Goal: Use online tool/utility: Utilize a website feature to perform a specific function

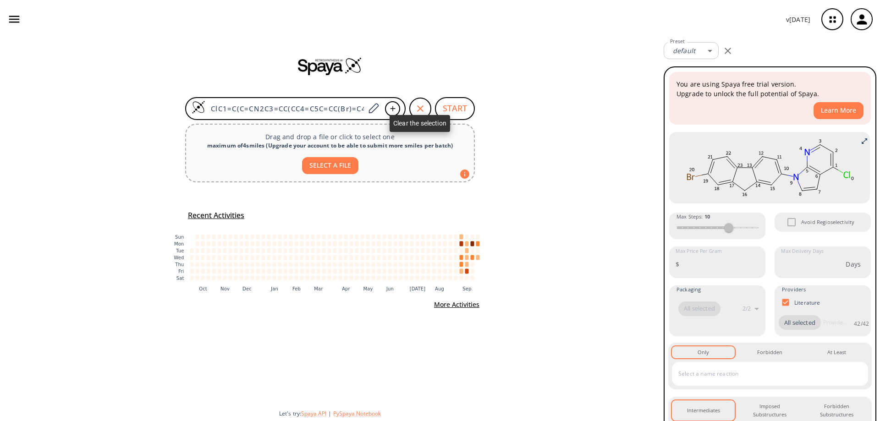
click at [417, 110] on icon "button" at bounding box center [420, 108] width 11 height 11
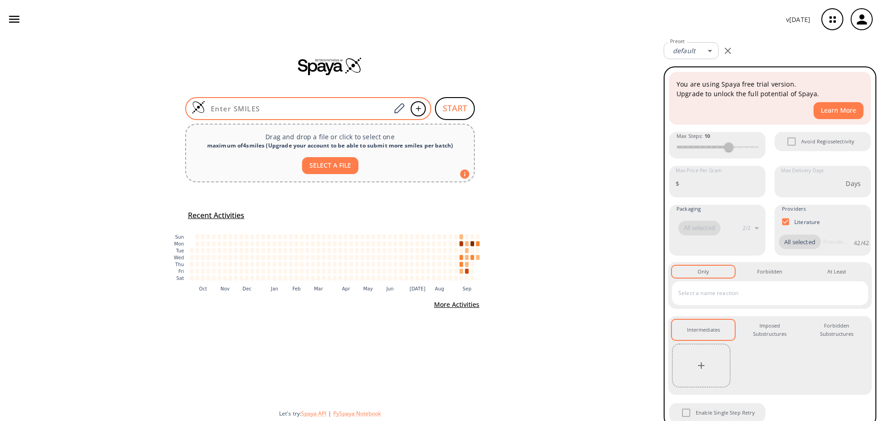
click at [309, 110] on input at bounding box center [297, 108] width 185 height 9
paste input "ClC1=C(CC=O)C(Cl)=NC=C1"
type input "ClC1=C(CC=O)C(Cl)=NC=C1"
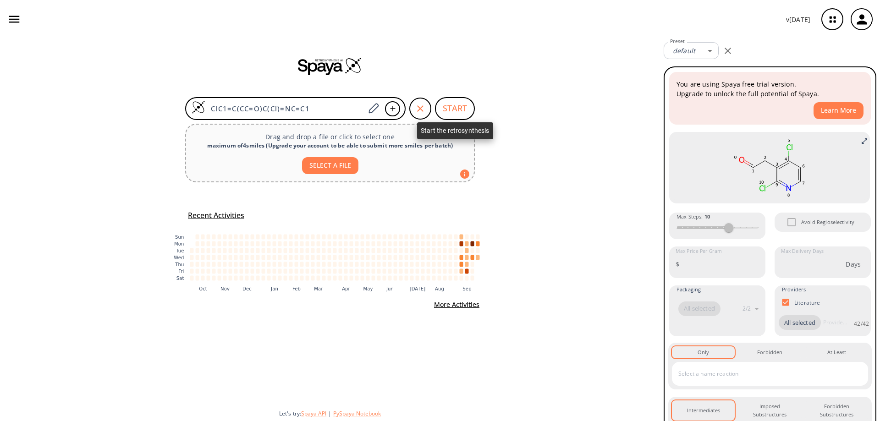
click at [455, 109] on button "START" at bounding box center [455, 108] width 40 height 23
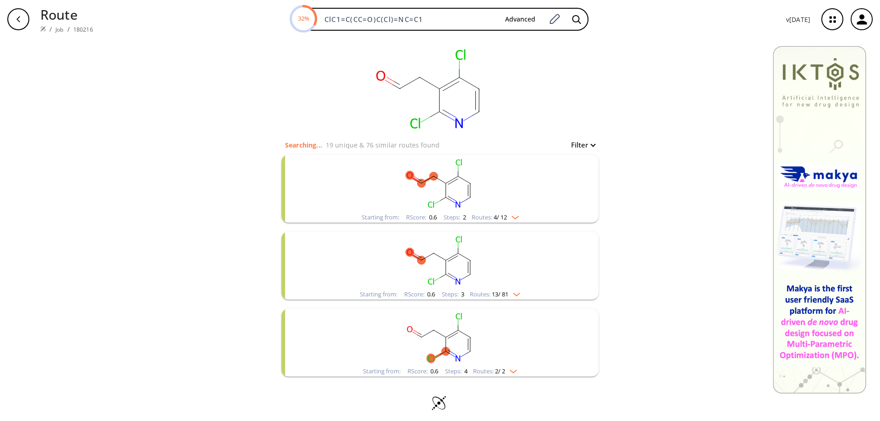
click at [460, 191] on rect "clusters" at bounding box center [440, 183] width 238 height 57
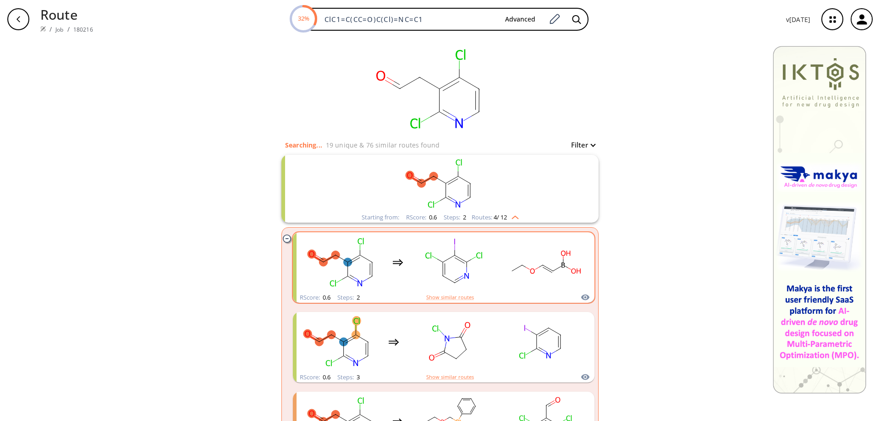
click at [455, 261] on rect "clusters" at bounding box center [454, 262] width 83 height 57
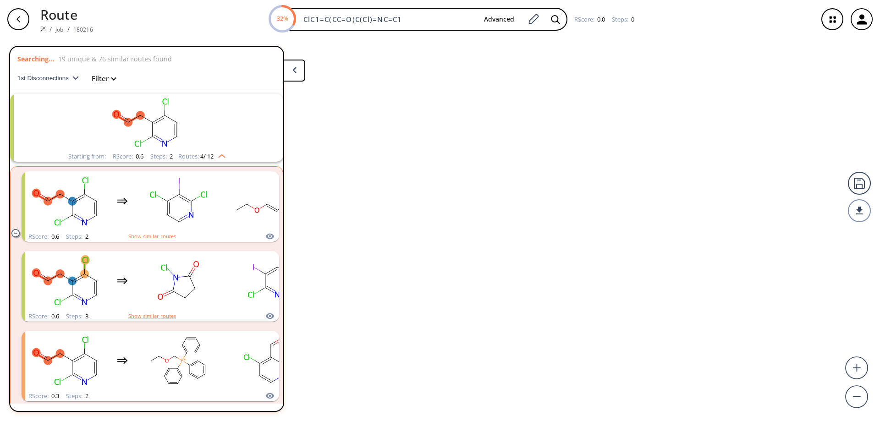
scroll to position [21, 0]
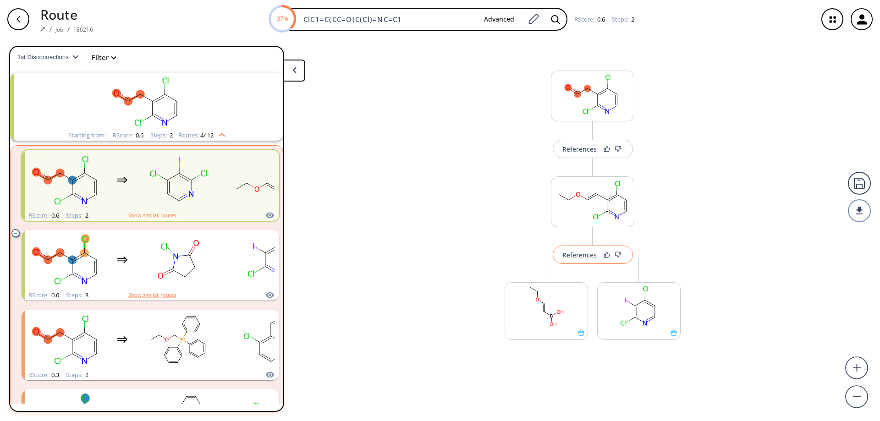
click at [586, 258] on div "References" at bounding box center [580, 255] width 34 height 6
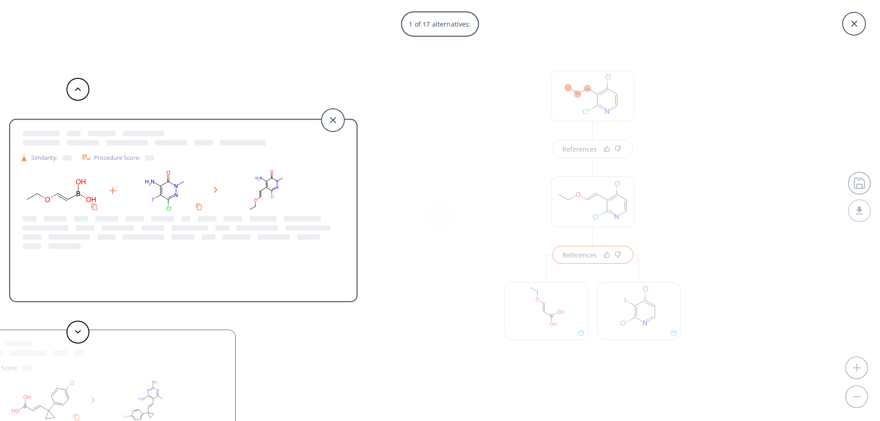
click at [203, 358] on div "Similarity: Procedure Score:" at bounding box center [61, 421] width 348 height 183
click at [337, 116] on icon at bounding box center [332, 120] width 23 height 23
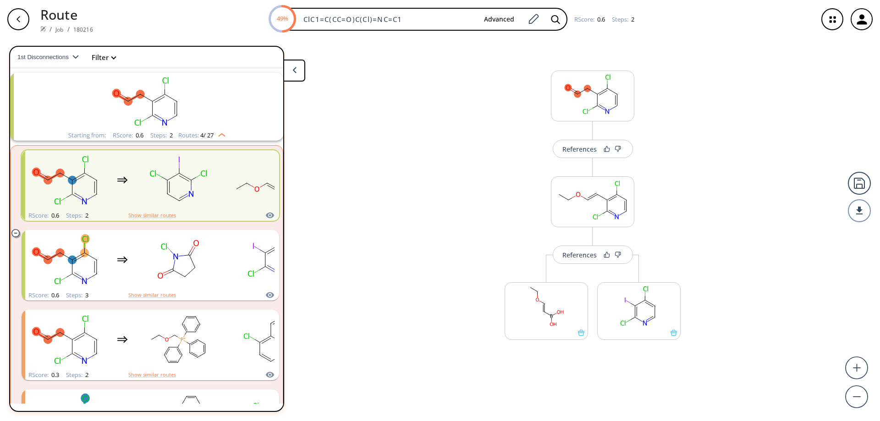
click at [17, 23] on div "button" at bounding box center [18, 19] width 22 height 22
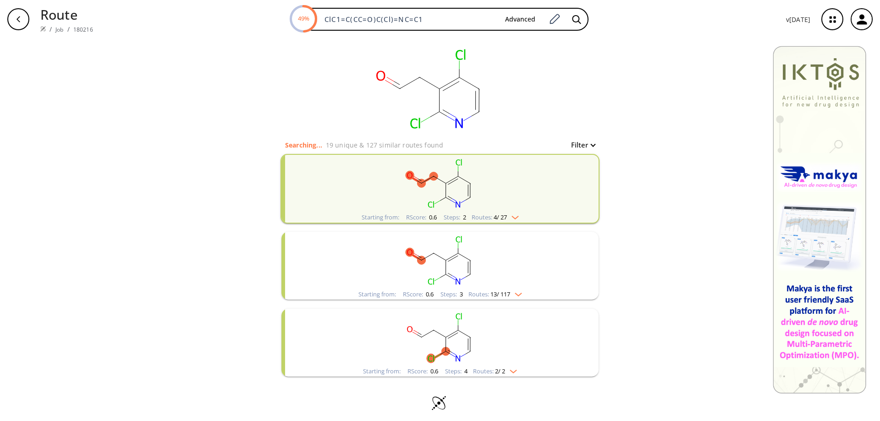
click at [445, 266] on rect "clusters" at bounding box center [440, 260] width 238 height 57
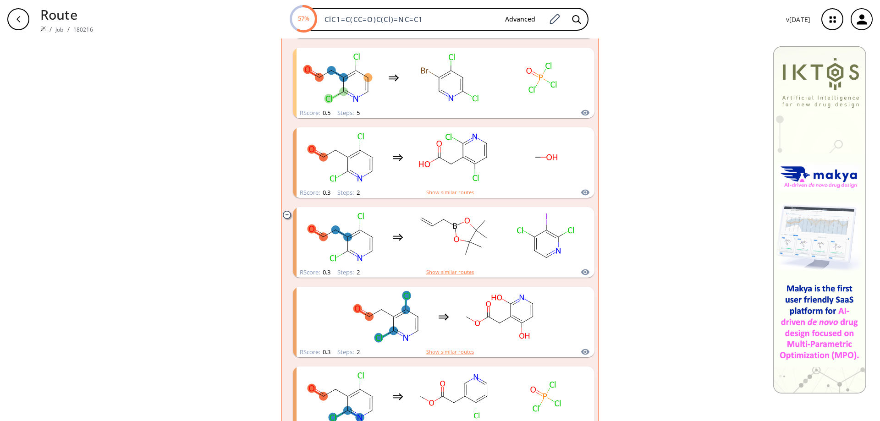
scroll to position [917, 0]
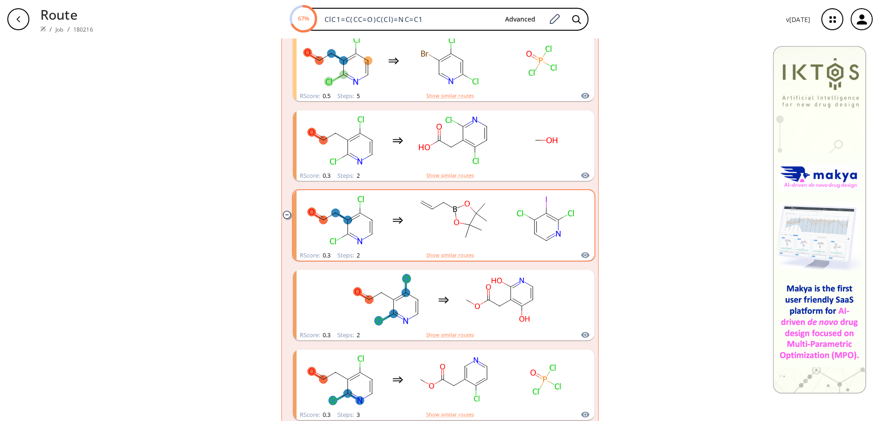
click at [543, 226] on rect "clusters" at bounding box center [545, 220] width 83 height 57
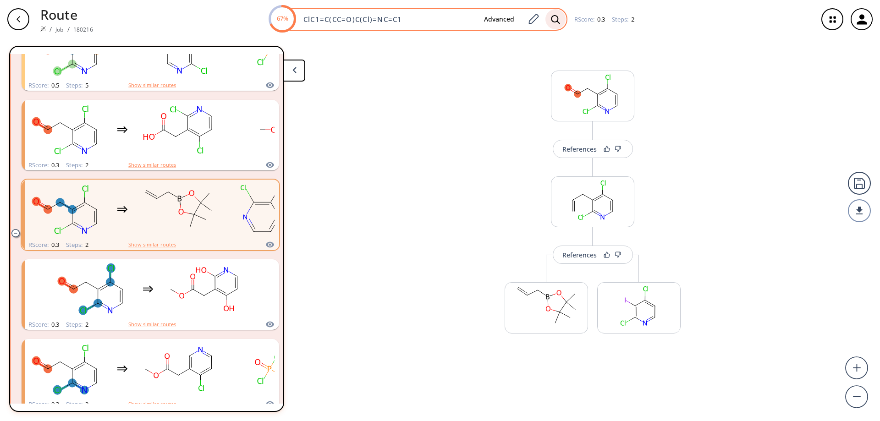
scroll to position [868, 0]
